Goal: Find specific page/section: Find specific page/section

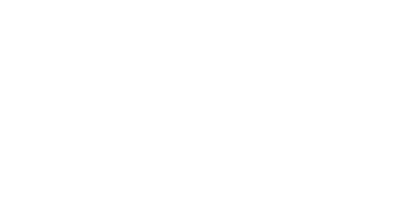
click at [139, 0] on html at bounding box center [199, 0] width 399 height 0
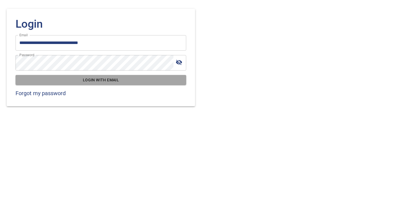
click at [113, 83] on span "Login with email" at bounding box center [101, 80] width 162 height 7
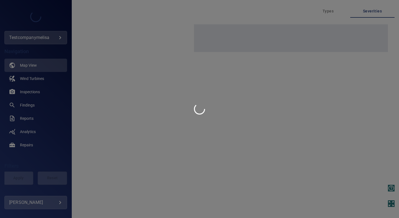
type input "**********"
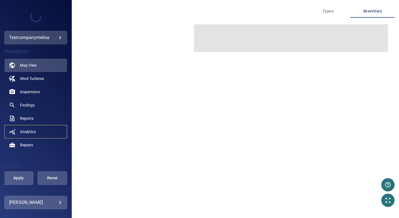
click at [34, 130] on span "Analytics" at bounding box center [28, 132] width 16 height 6
